Goal: Check status: Check status

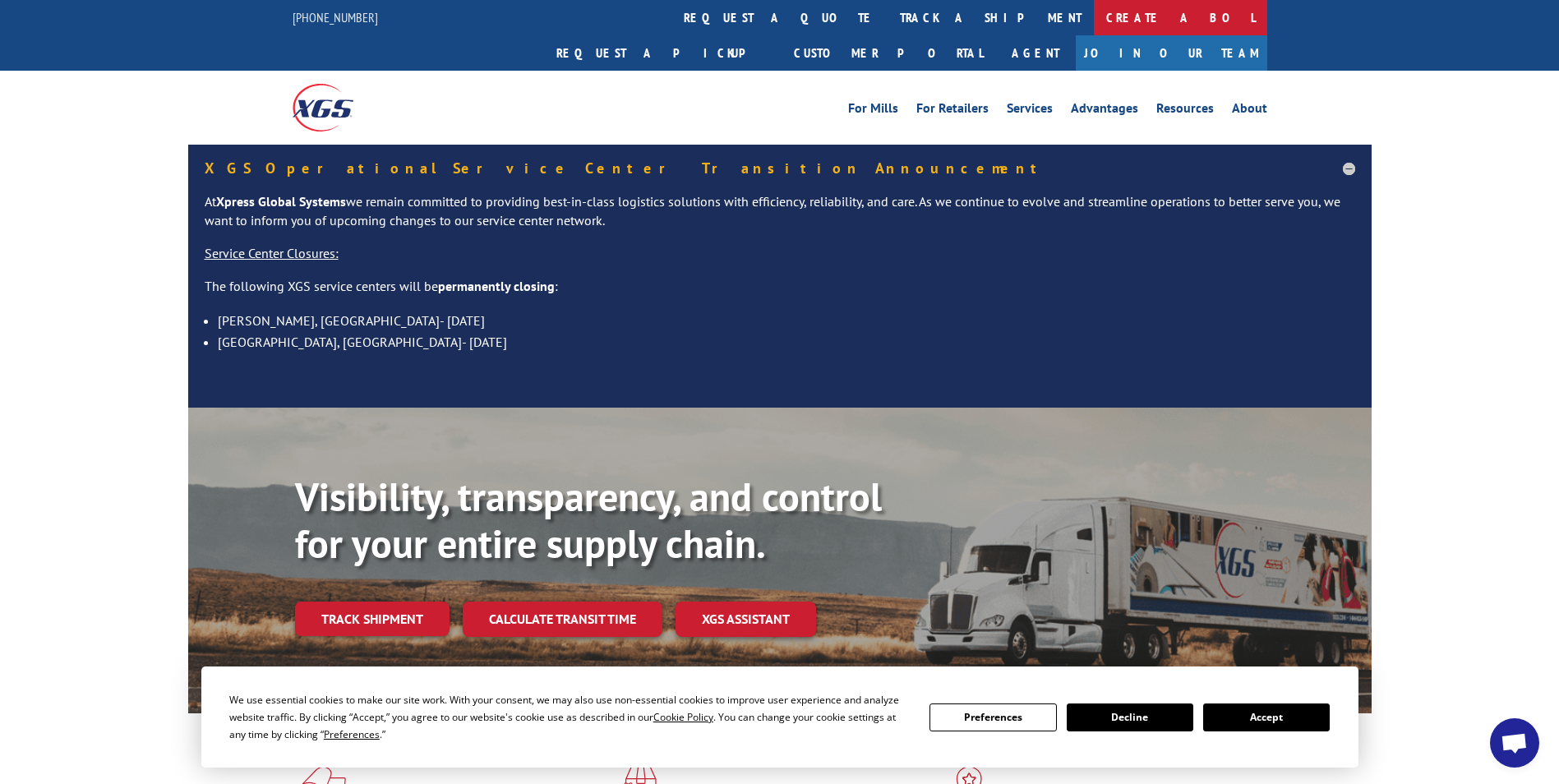
click at [1094, 22] on link "Create a BOL" at bounding box center [1180, 18] width 173 height 35
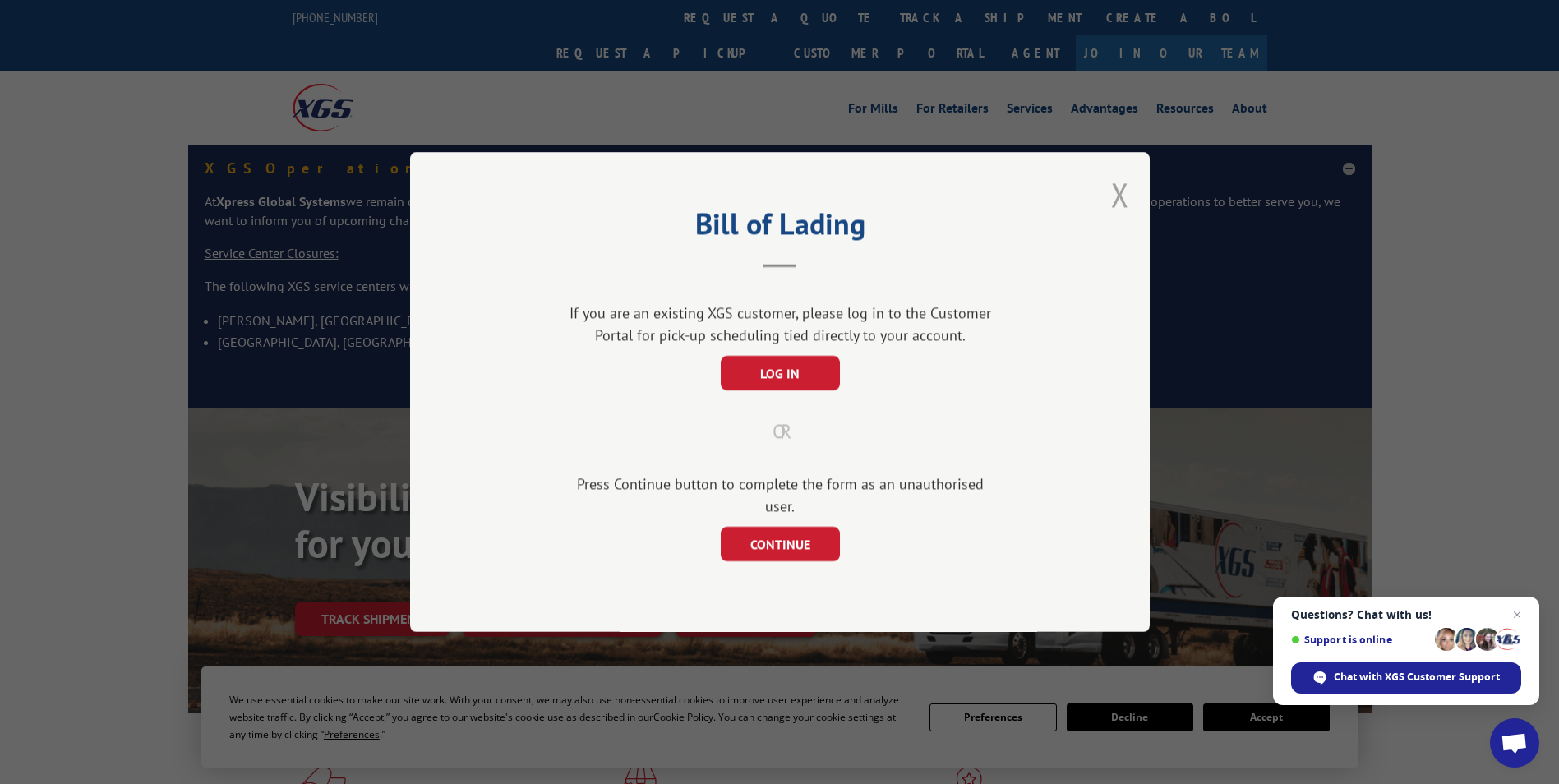
click at [1123, 202] on button "Close modal" at bounding box center [1121, 194] width 18 height 43
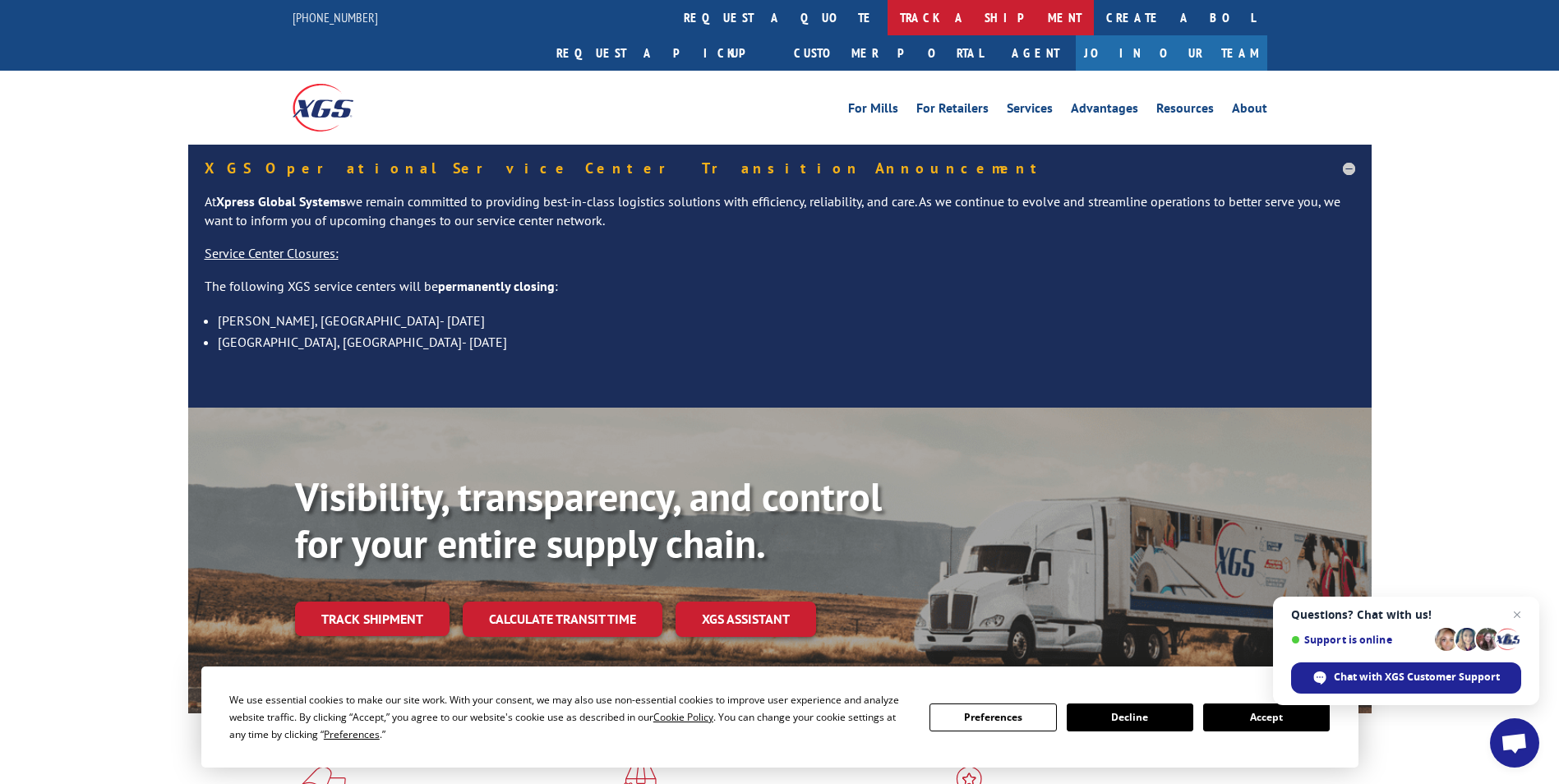
click at [888, 22] on link "track a shipment" at bounding box center [991, 18] width 207 height 35
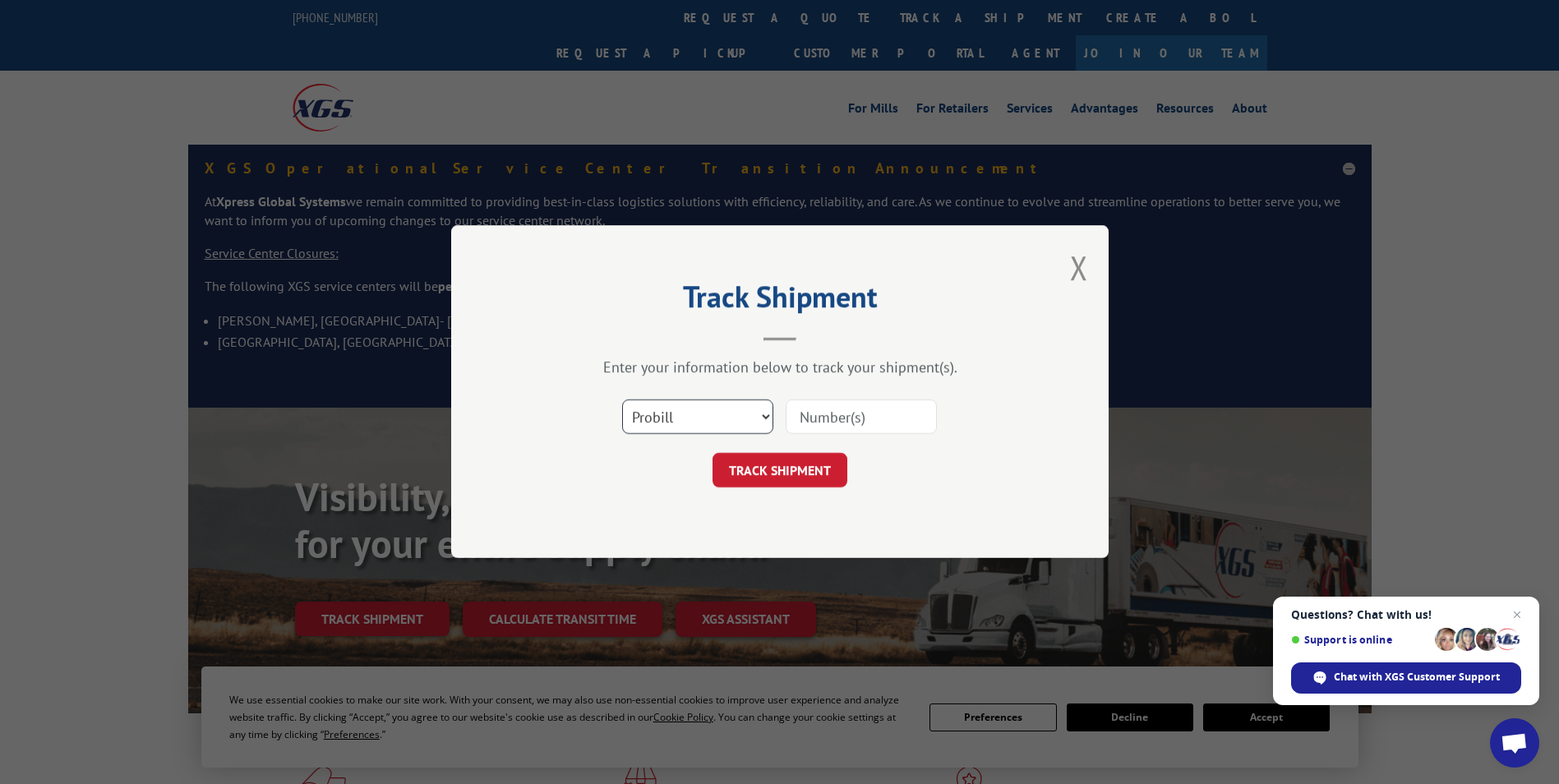
click at [766, 414] on select "Select category... Probill BOL PO" at bounding box center [697, 417] width 151 height 35
select select "bol"
click at [622, 400] on select "Select category... Probill BOL PO" at bounding box center [697, 417] width 151 height 35
click at [859, 421] on input at bounding box center [862, 417] width 151 height 35
click at [867, 419] on input at bounding box center [862, 417] width 151 height 35
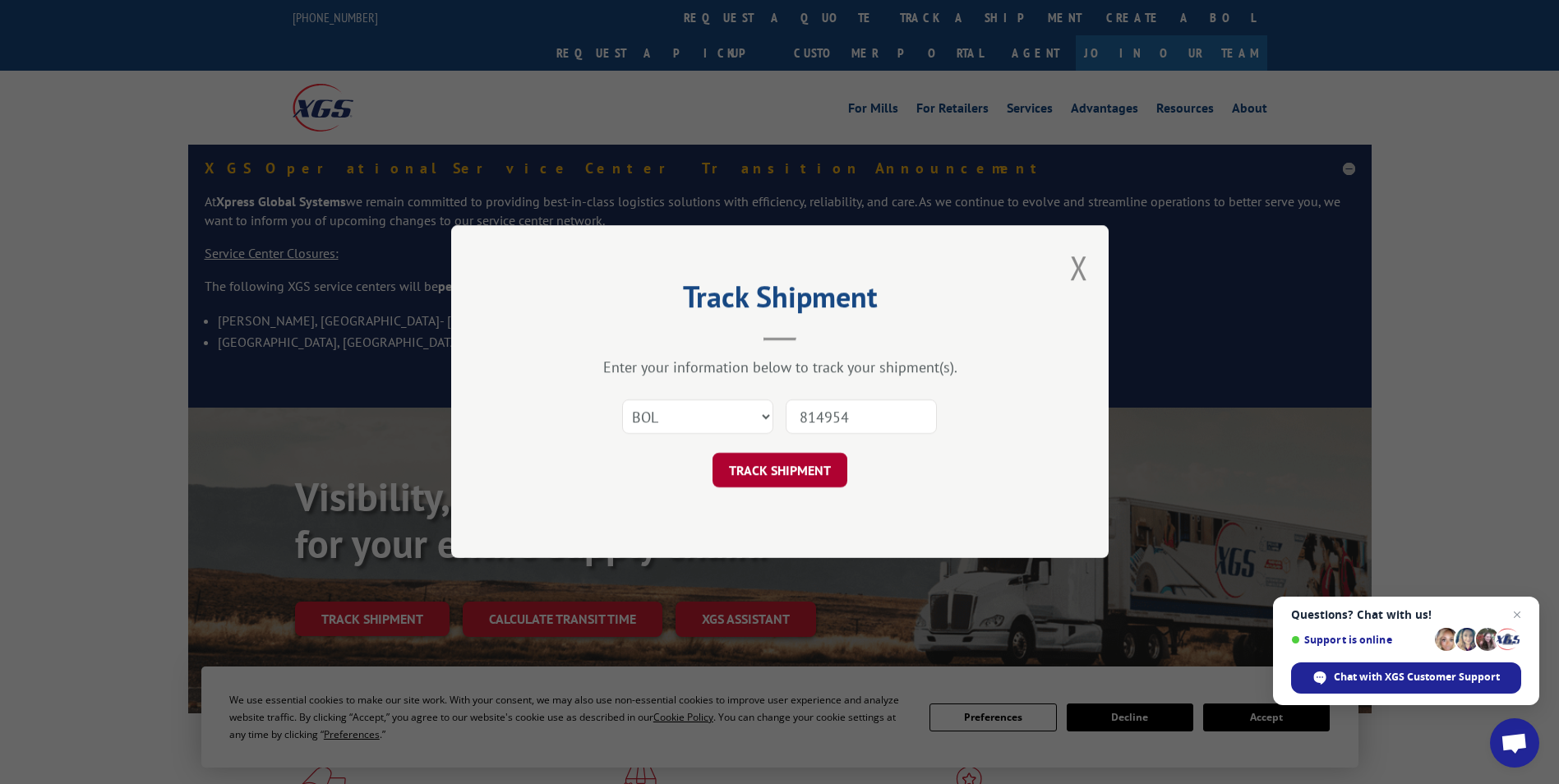
type input "814954"
click at [792, 468] on button "TRACK SHIPMENT" at bounding box center [780, 470] width 135 height 35
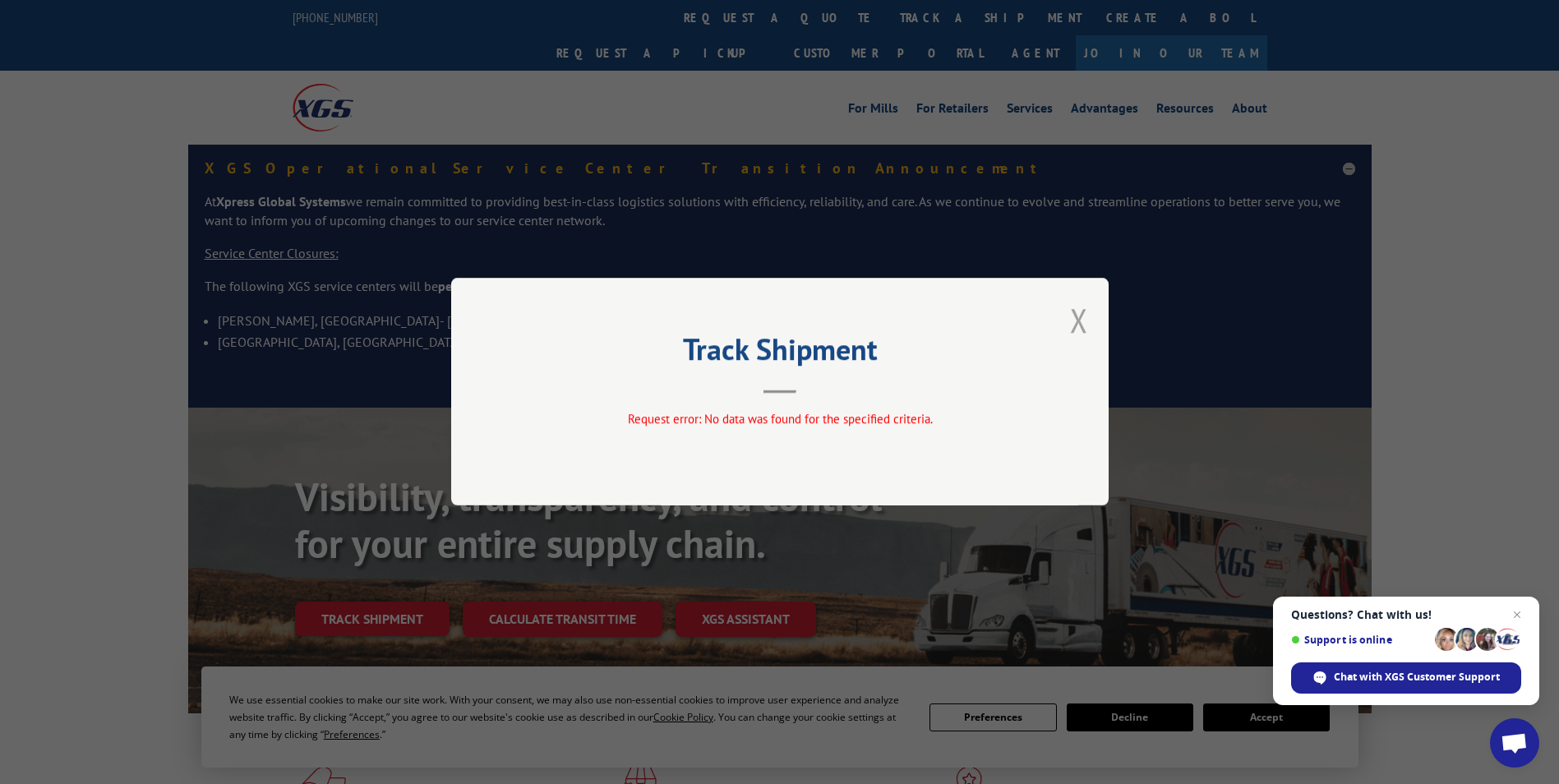
click at [1082, 318] on button "Close modal" at bounding box center [1079, 319] width 18 height 43
